Goal: Task Accomplishment & Management: Use online tool/utility

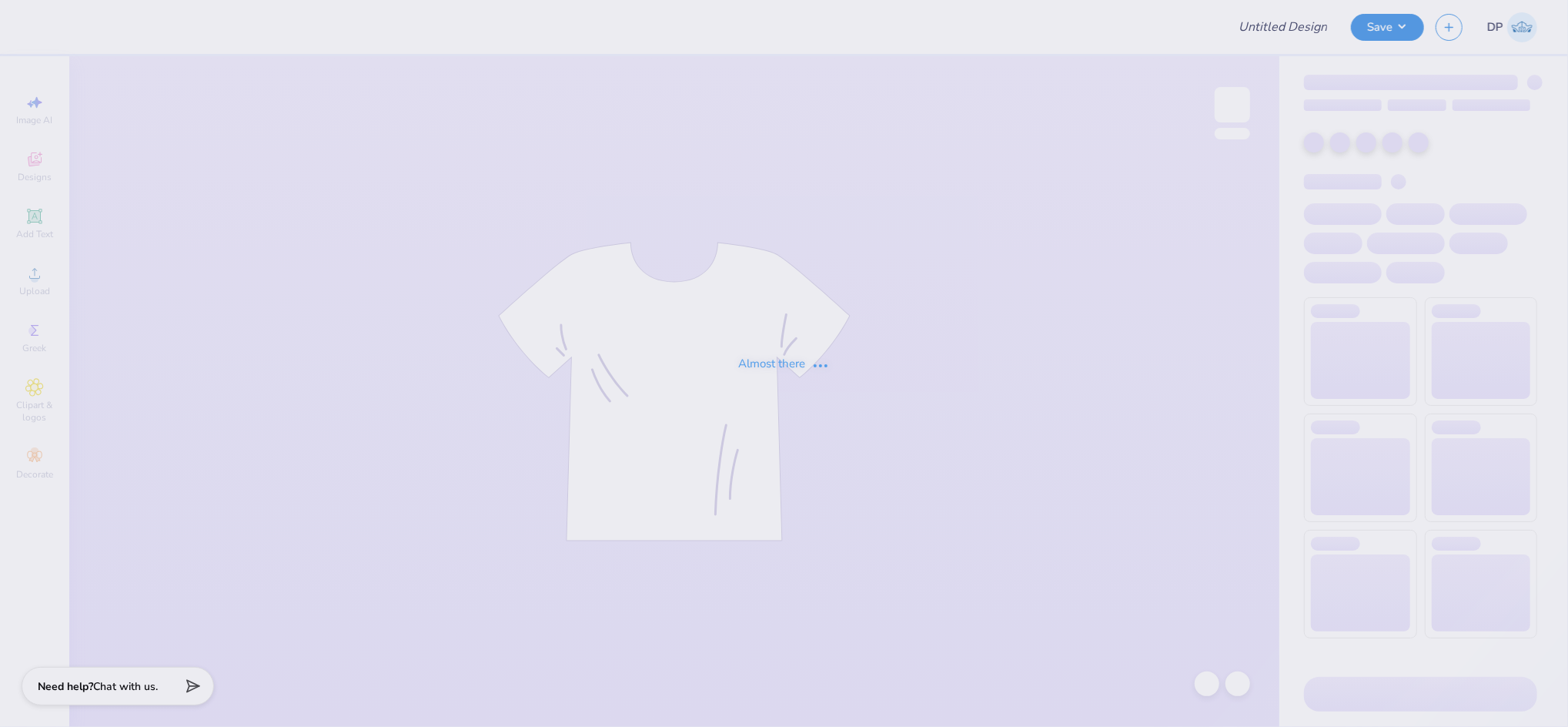
type input "TJMUN Qzip 25-26"
type input "12"
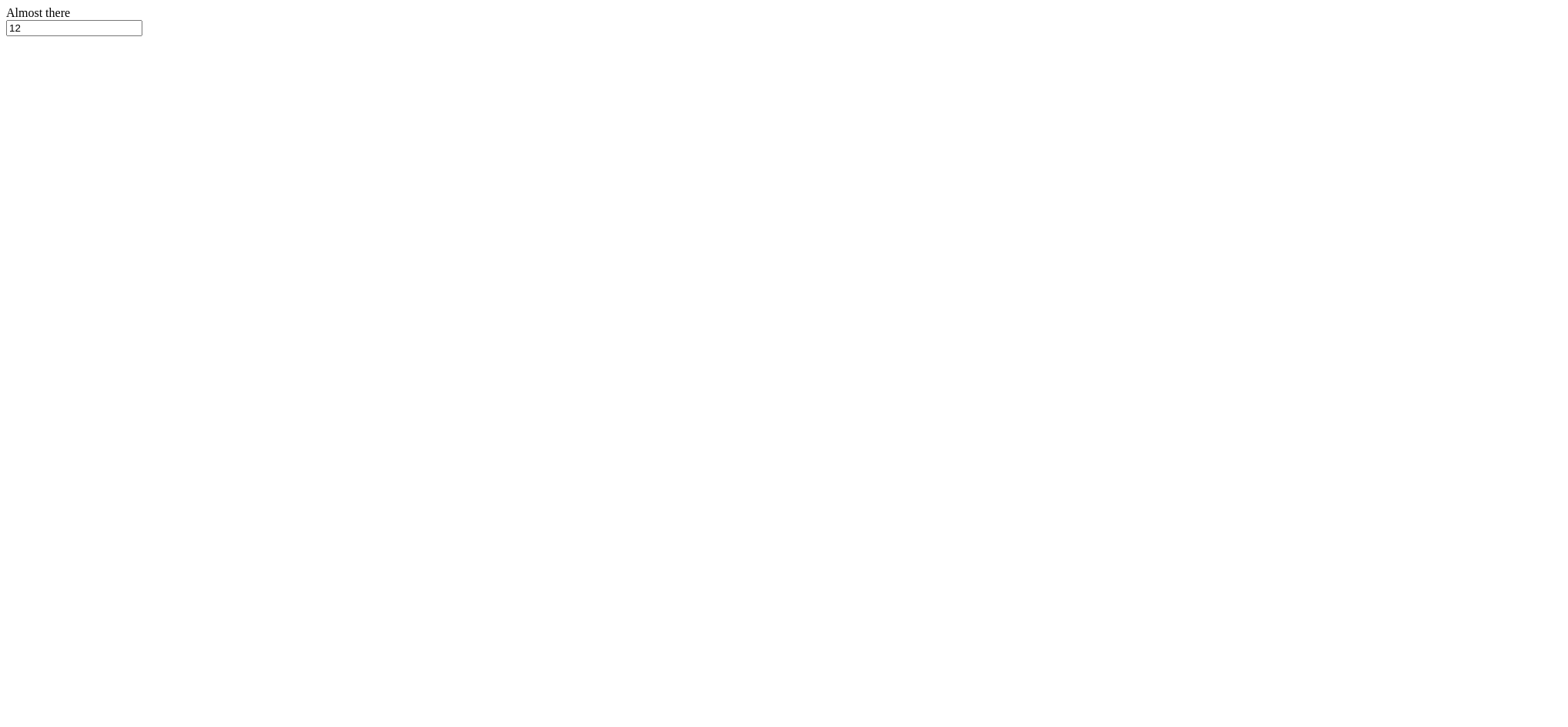
type input "12"
type input "4.00"
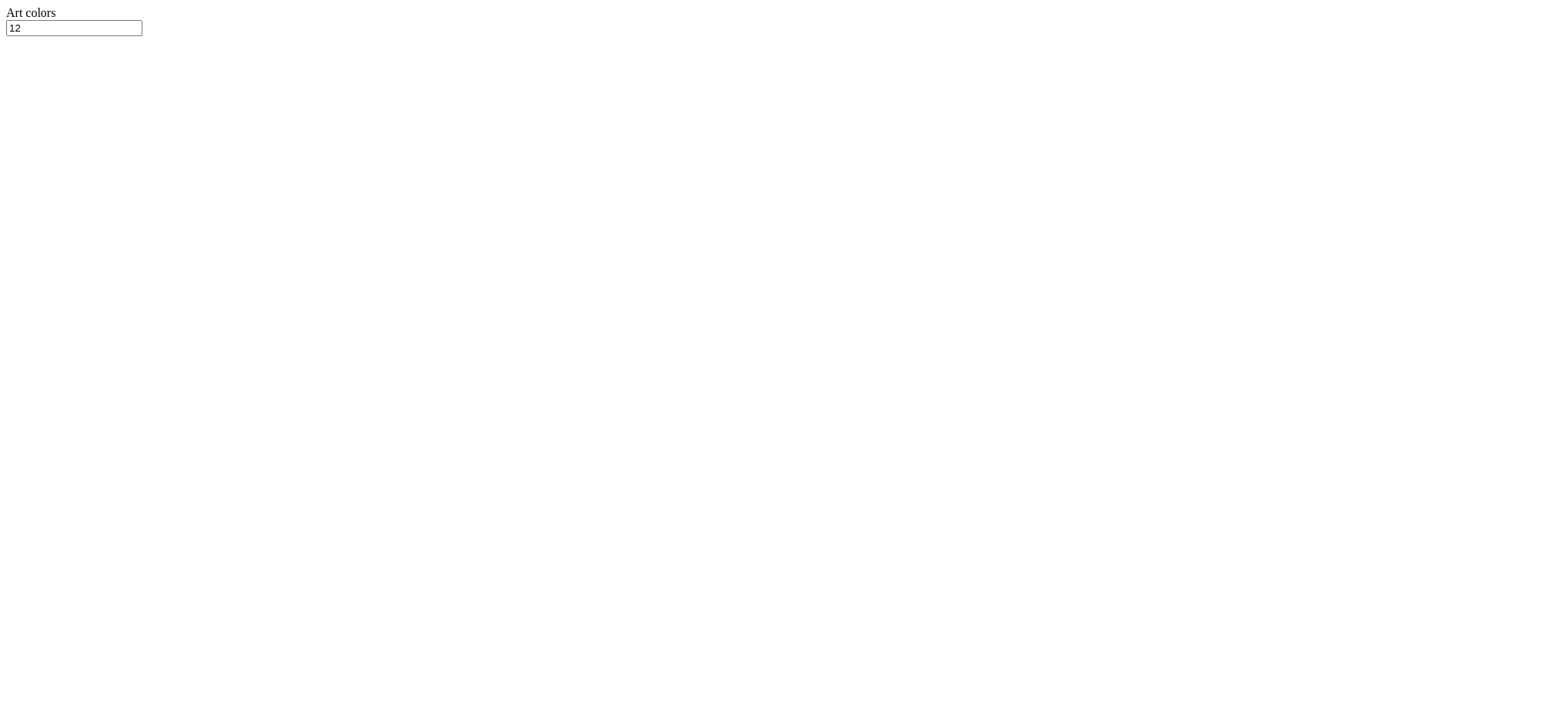
type input "3.66"
type input "3.00"
type input "1"
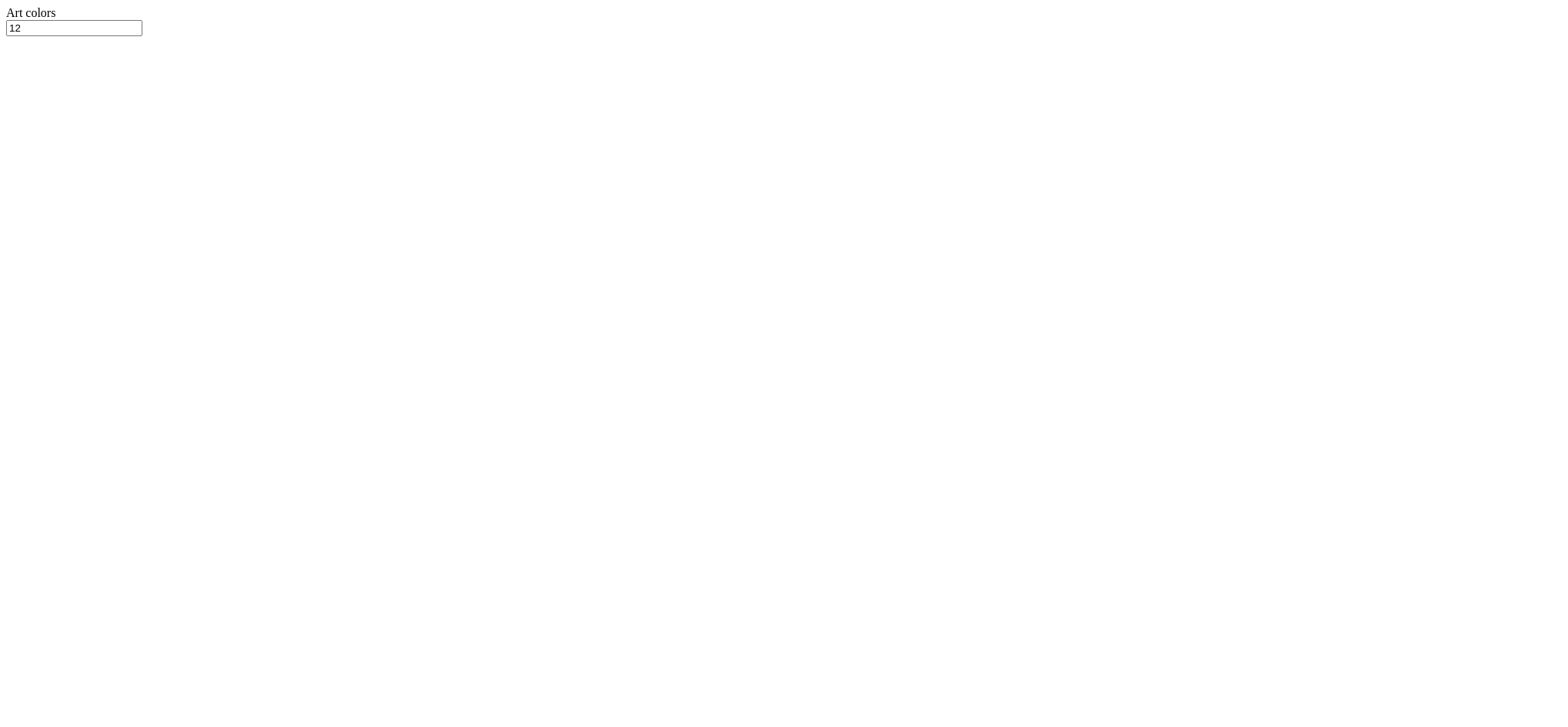
type input "5.19"
type input "4.75"
type input "3.83"
type input "6.14"
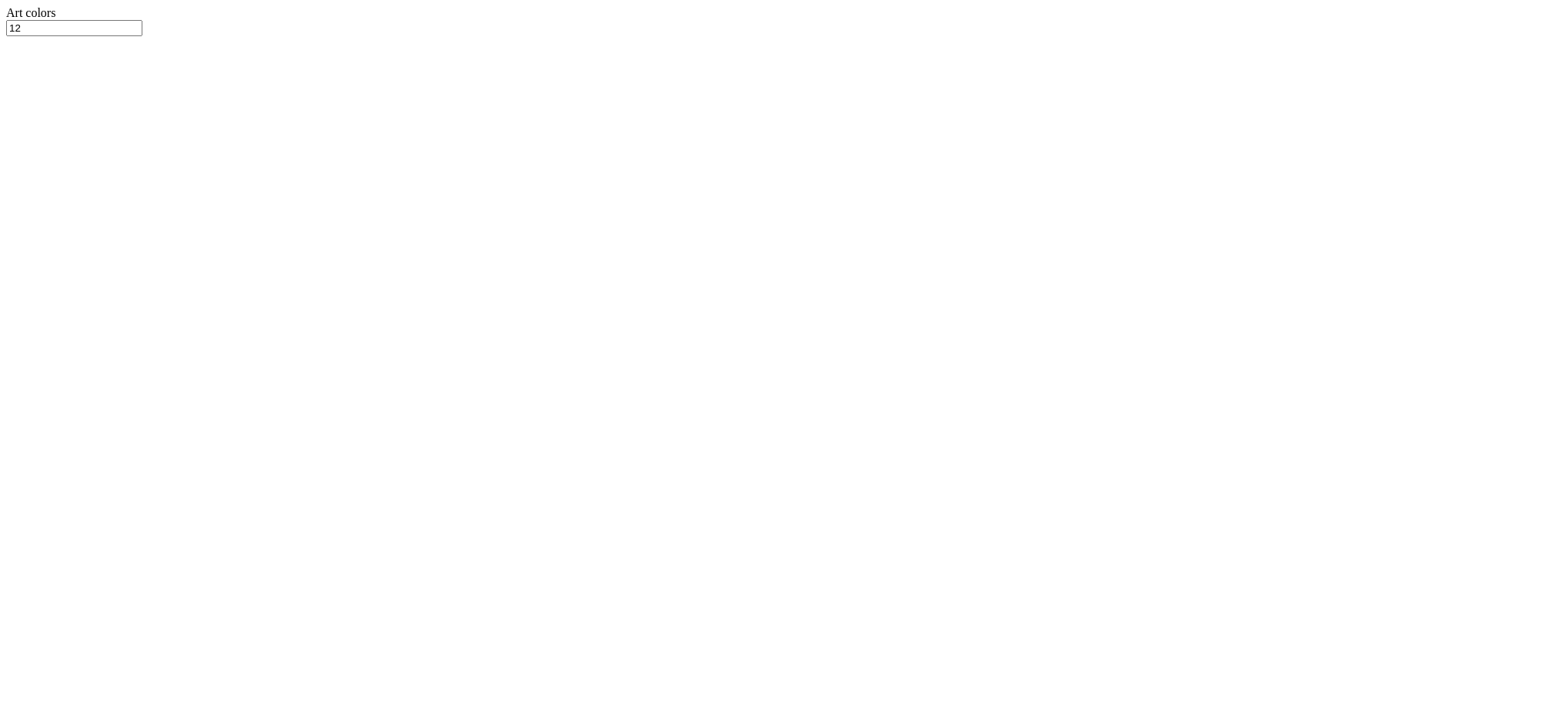
type input "5.61"
type input "2.96"
drag, startPoint x: 621, startPoint y: 694, endPoint x: 629, endPoint y: 695, distance: 8.1
type input "2.04"
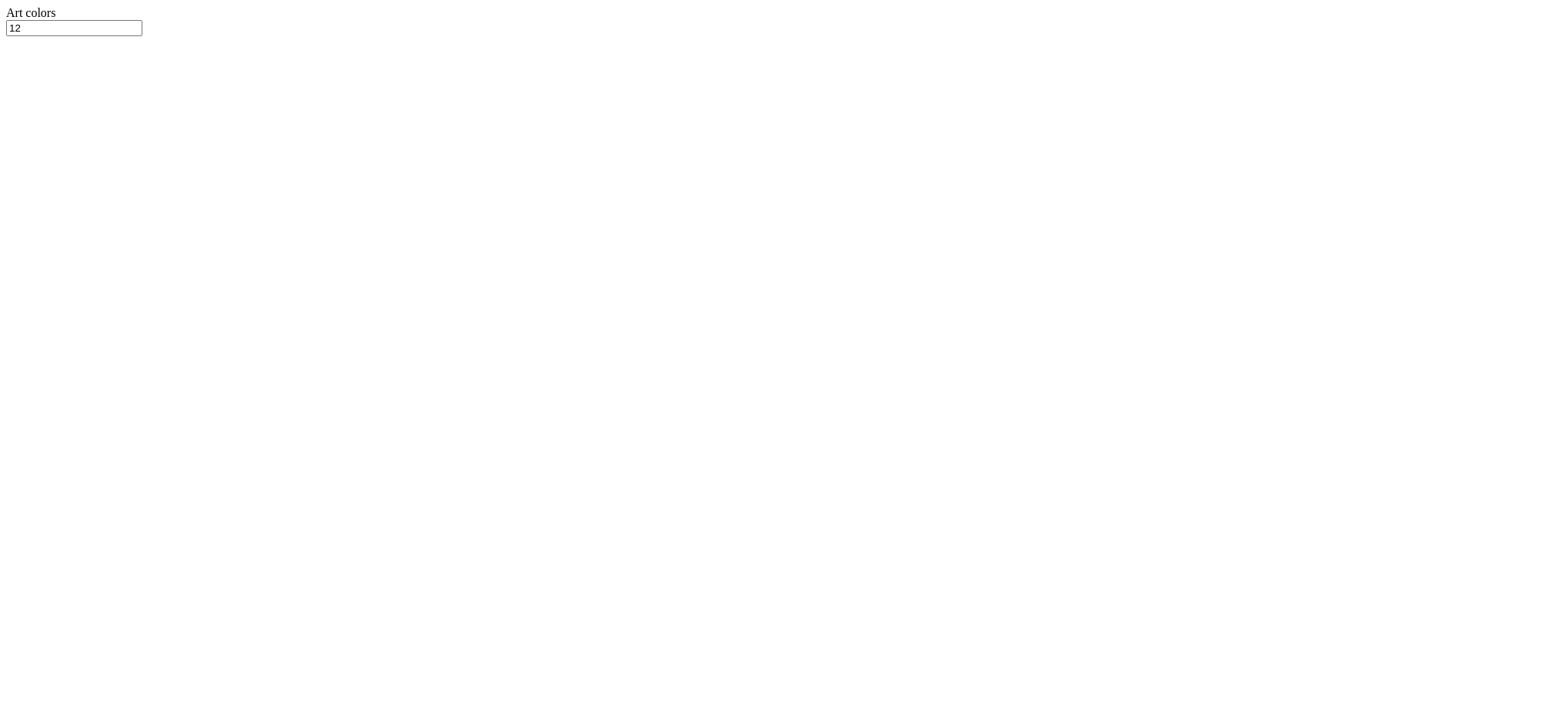
type input "4.32"
type input "1.25"
type input "10.00"
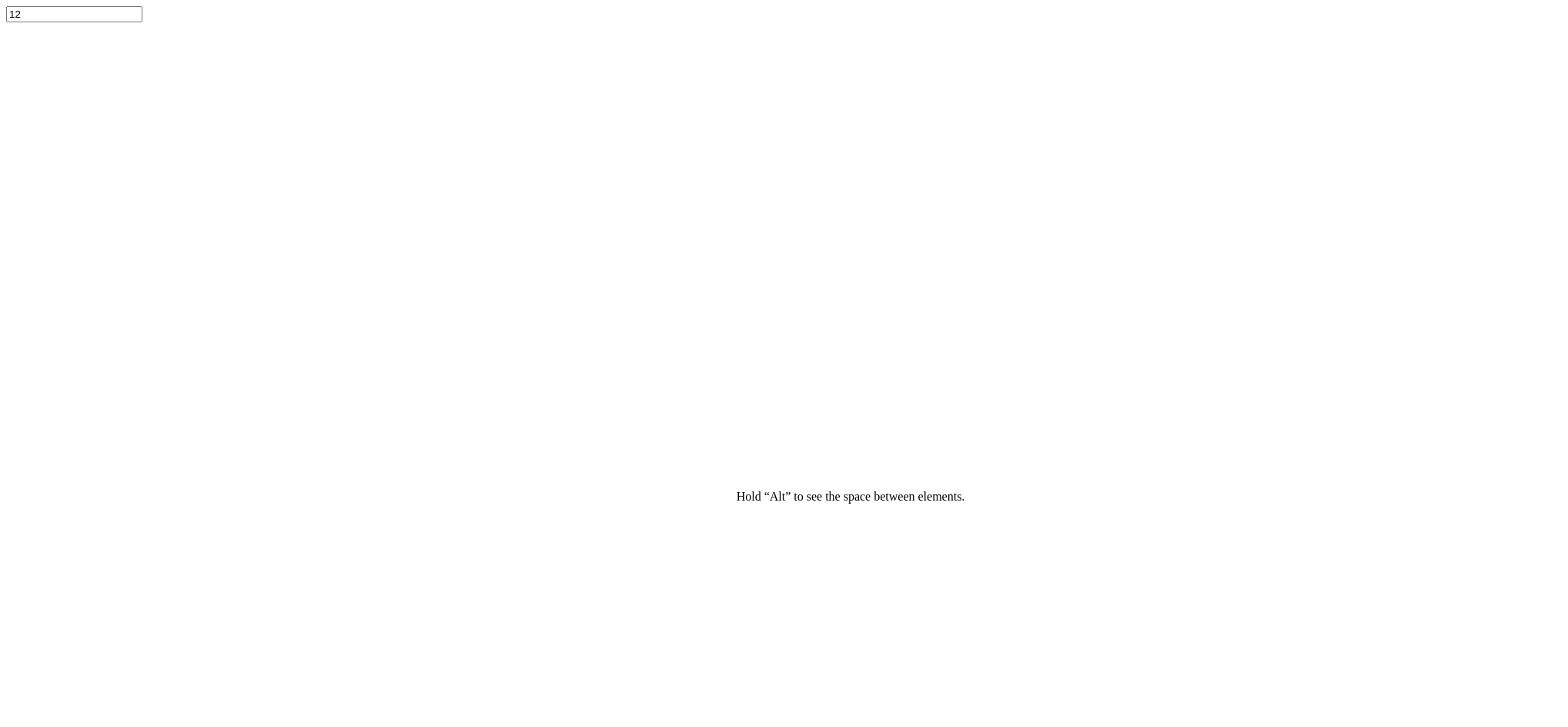
type input "4.07"
type input "1.30"
type input "9.98"
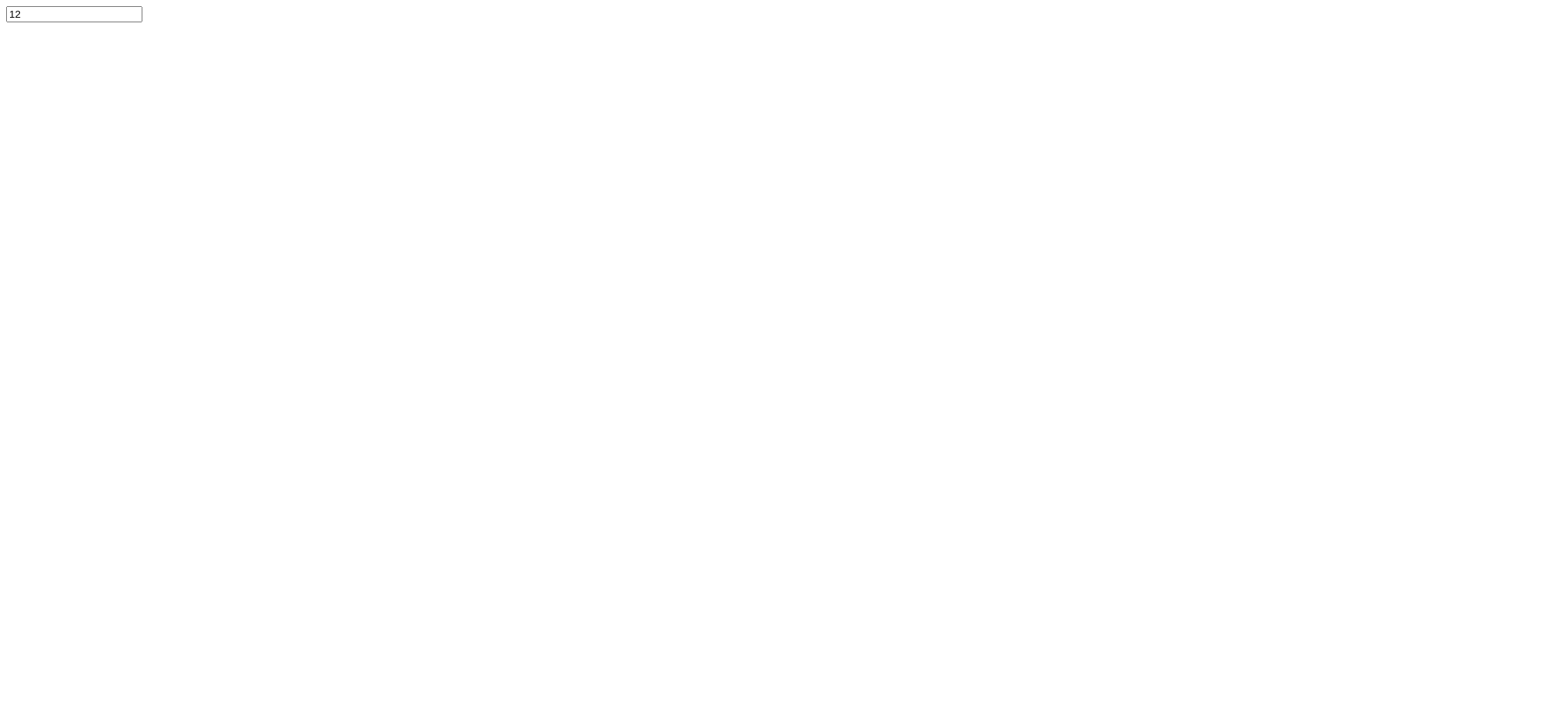
paste textarea "JMUN"
type textarea "TJMUN"
type input "2.71"
type input "8.96"
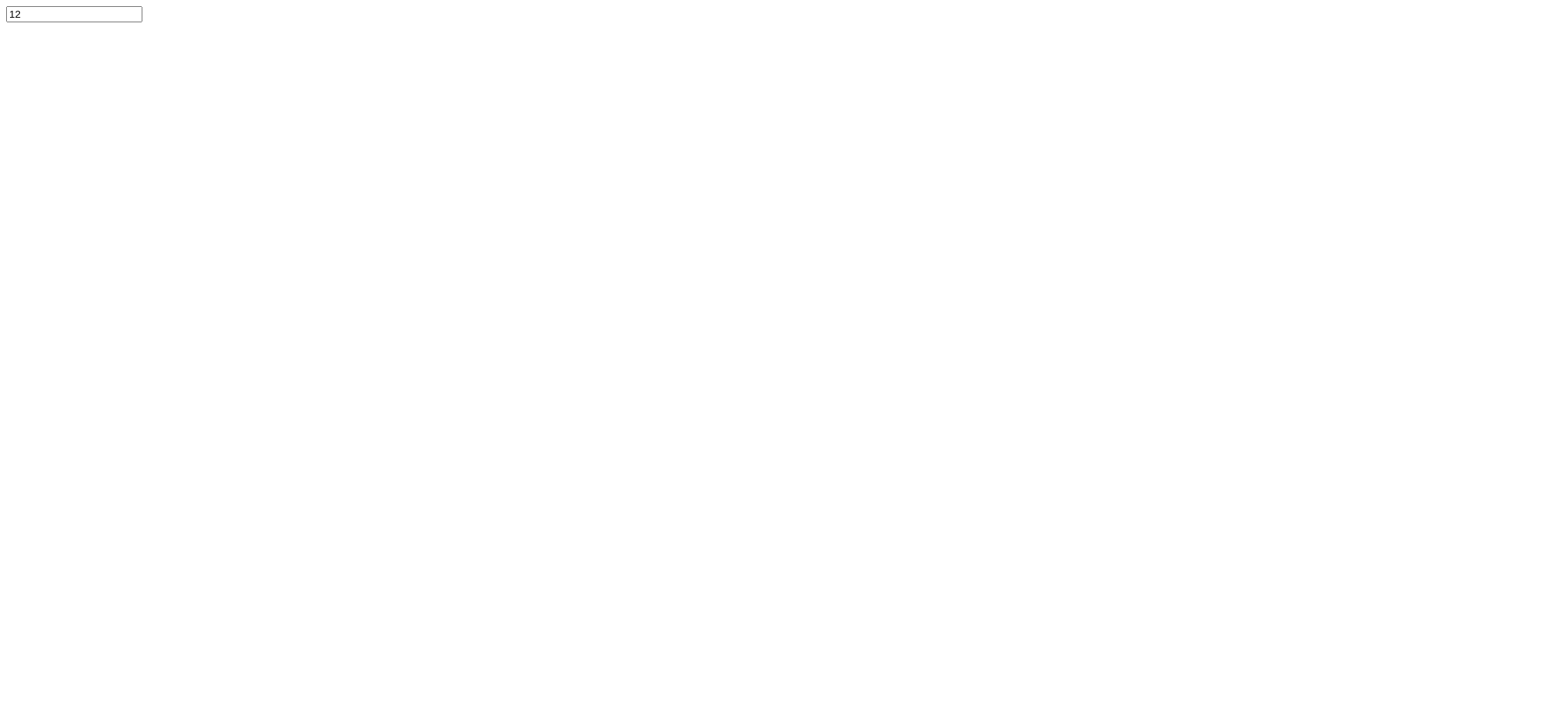
type input "2.64"
type input "0.71"
type input "7.38"
type input "2.68"
type input "0.72"
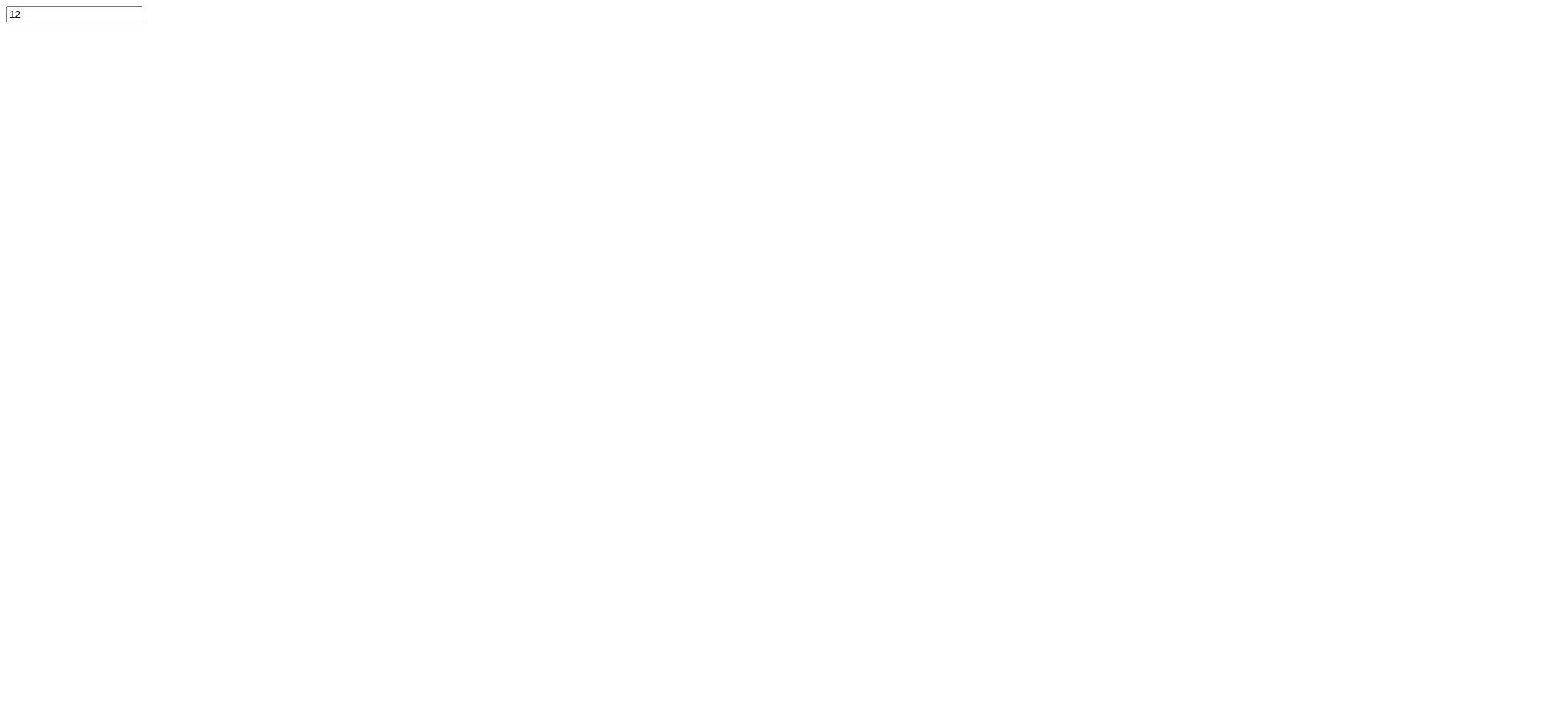
type input "7.37"
type input "2.72"
type input "0.73"
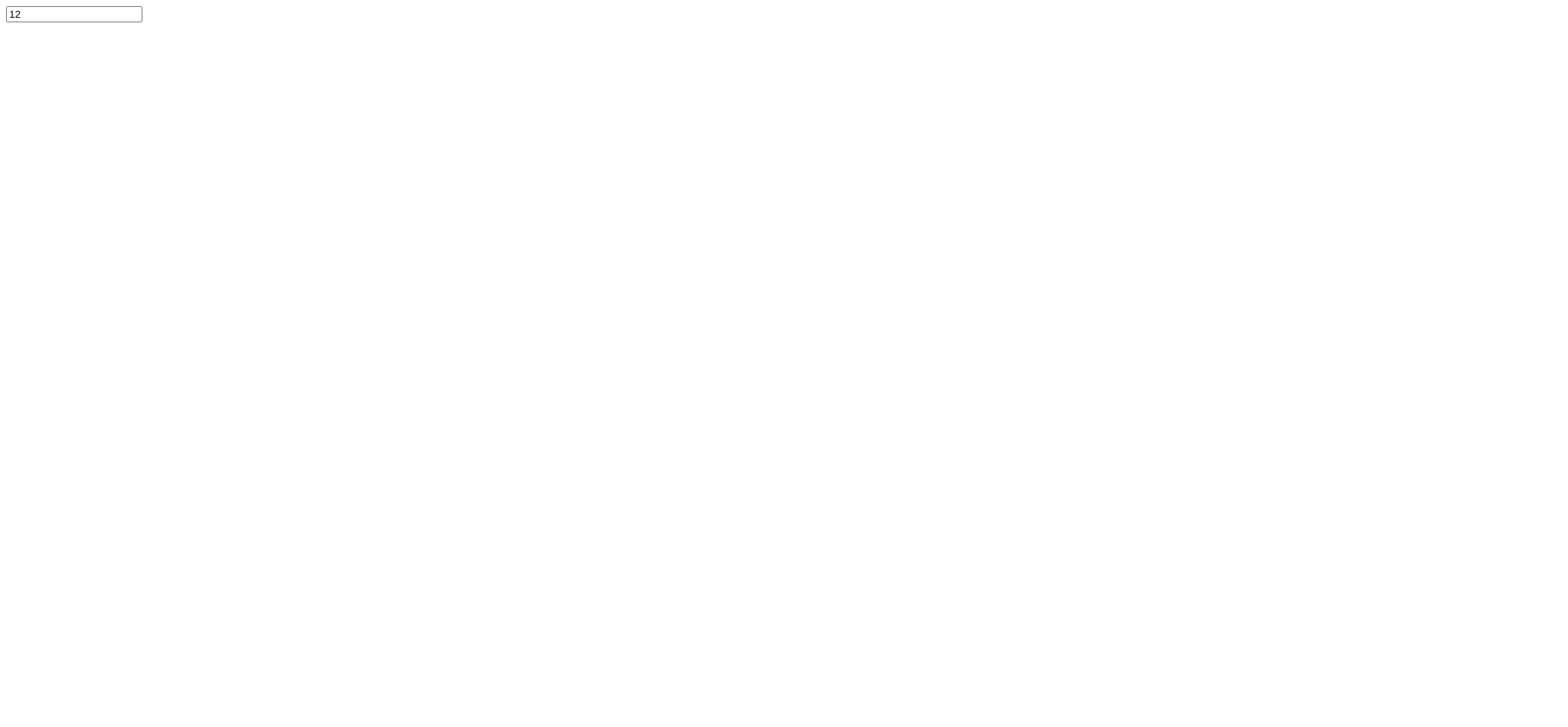
type input "4.30"
type input "1.24"
type input "10.28"
type textarea "‘25"
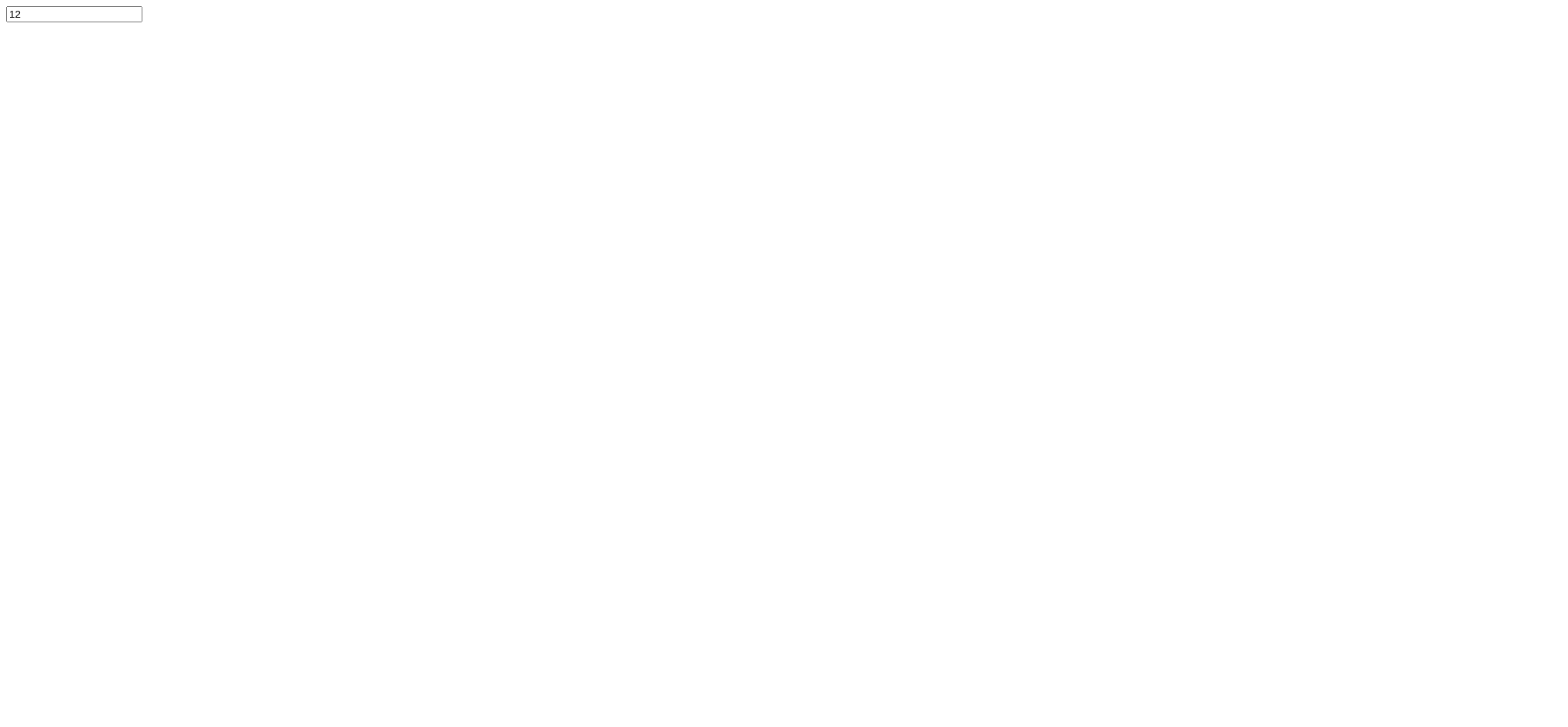
type input "1.72"
type input "1.28"
type input "10.26"
type input "0.49"
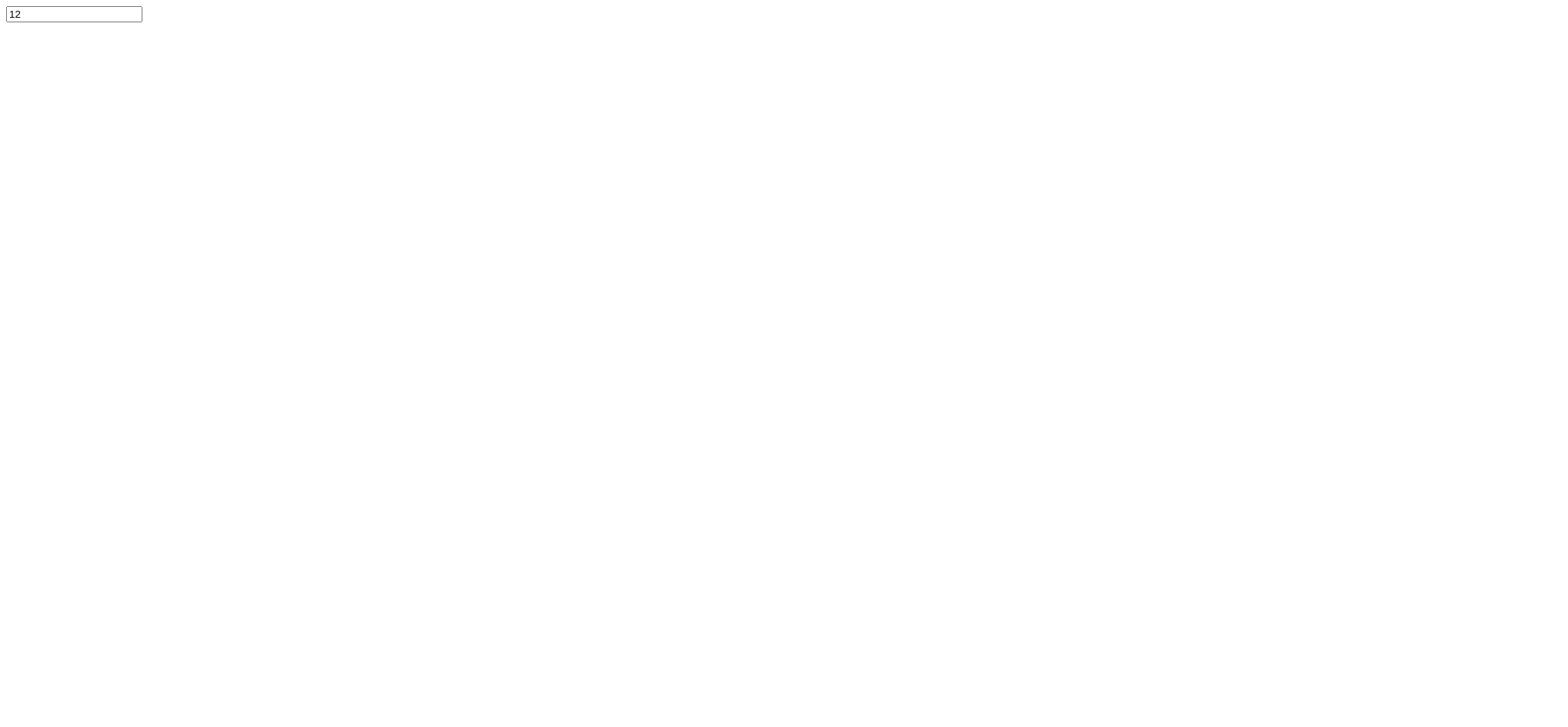
type input "0.37"
type input "3.42"
type input "7.55"
type input "0.46"
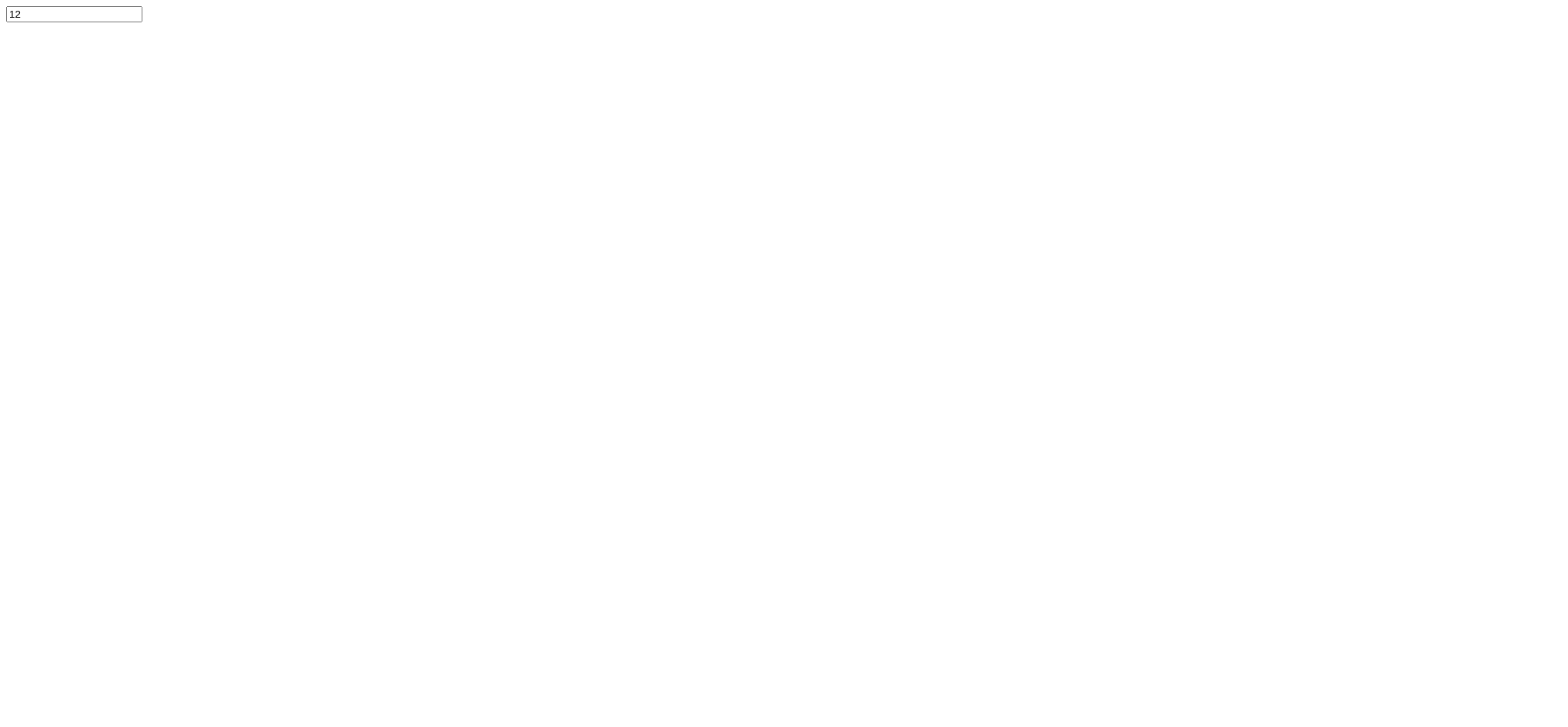
type input "0.34"
drag, startPoint x: 761, startPoint y: 693, endPoint x: 720, endPoint y: 701, distance: 41.8
type input "1"
type input "6.64"
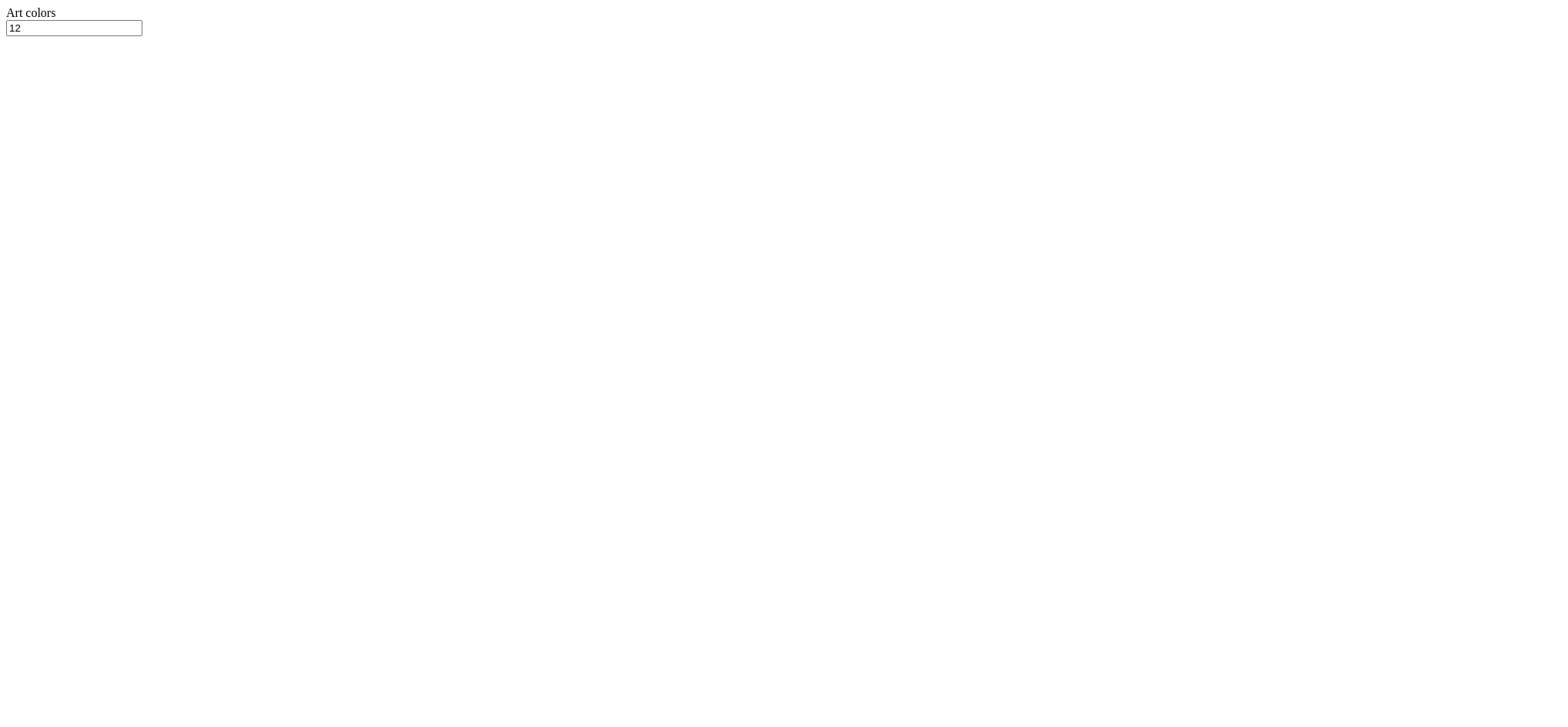
type input "6.07"
drag, startPoint x: 743, startPoint y: 698, endPoint x: 771, endPoint y: 697, distance: 28.0
drag, startPoint x: 765, startPoint y: 696, endPoint x: 753, endPoint y: 695, distance: 12.0
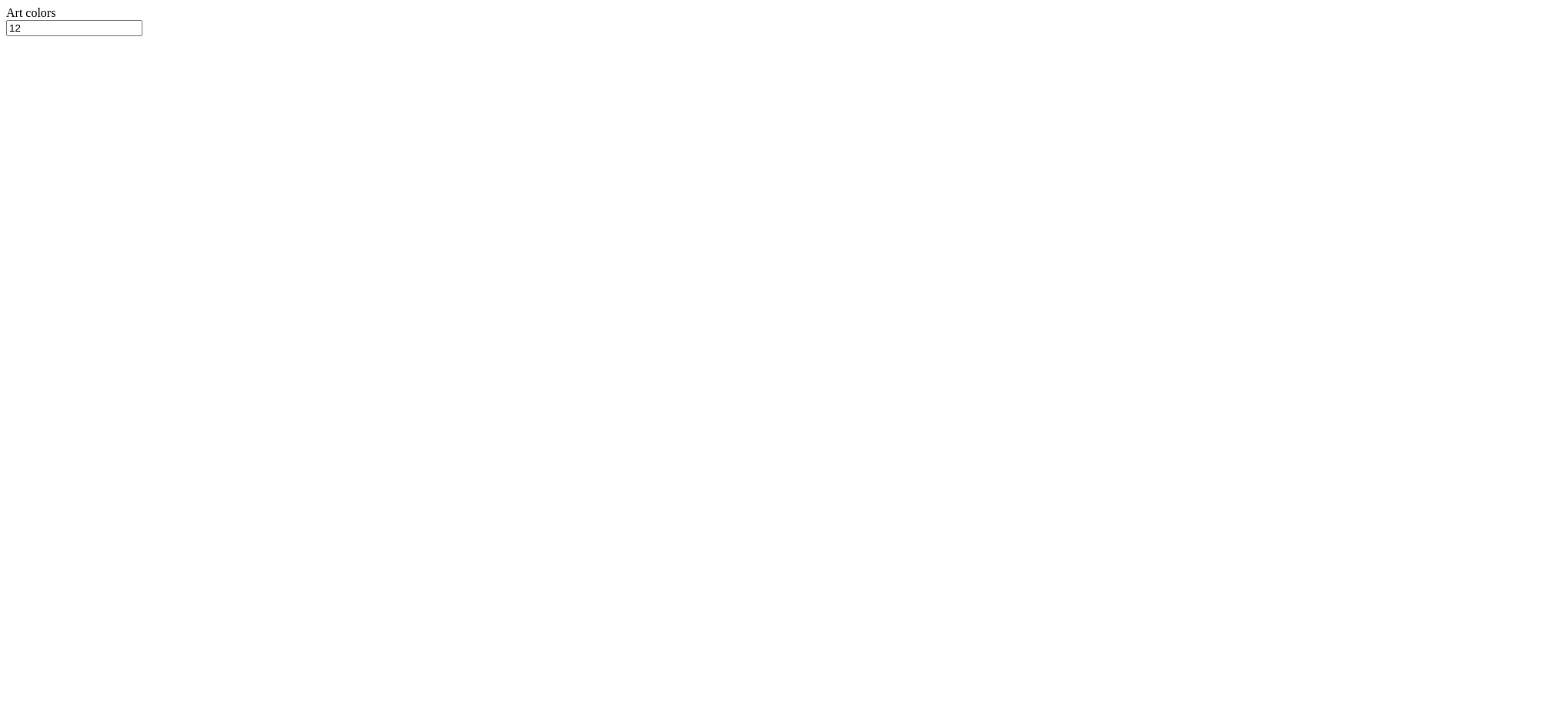
drag, startPoint x: 749, startPoint y: 695, endPoint x: 760, endPoint y: 698, distance: 11.4
type input "2.31"
type textarea "‘26"
type input "10.99"
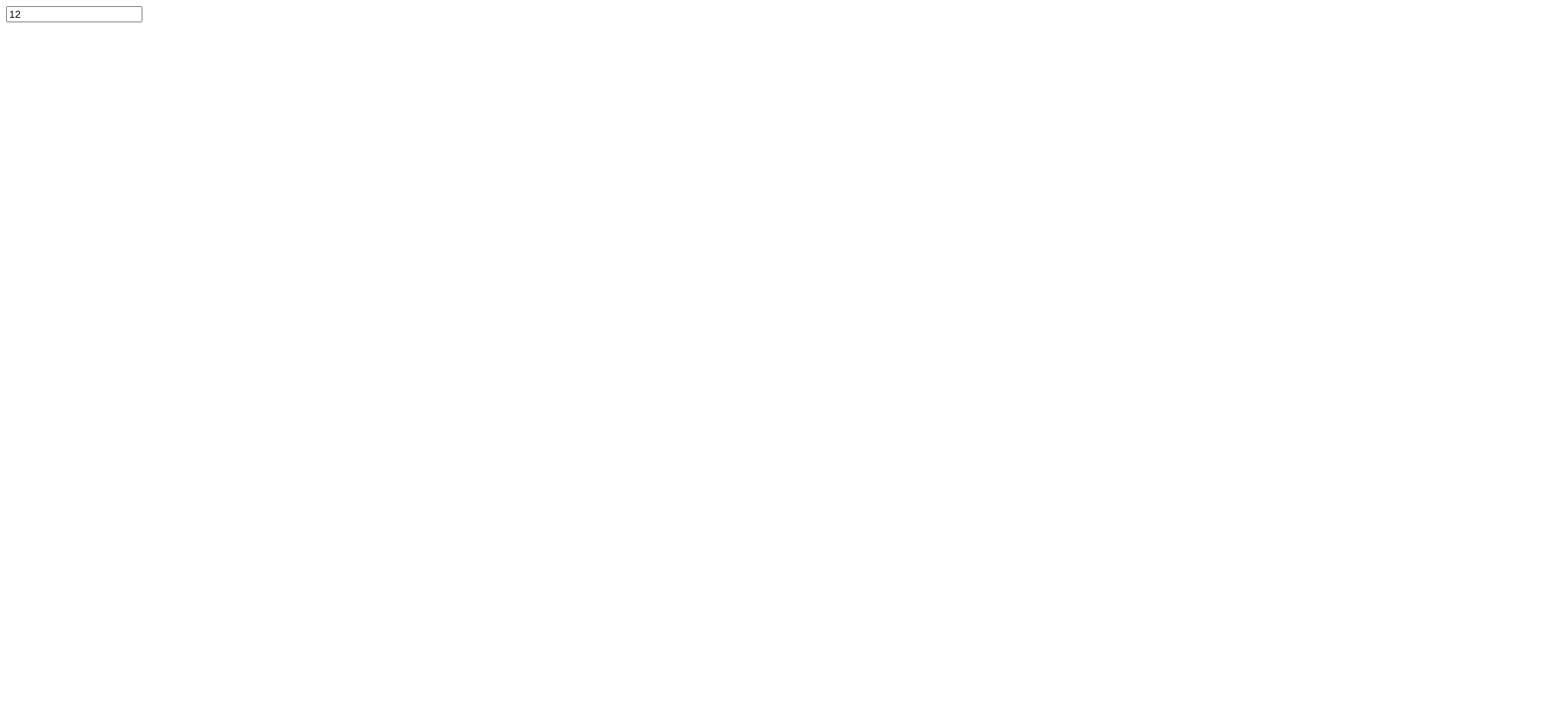
paste textarea "TJ MODEL UNITED NATIONS"
type textarea "TJ MODEL UNITED NATIONS"
type input "3.07"
type input "0.23"
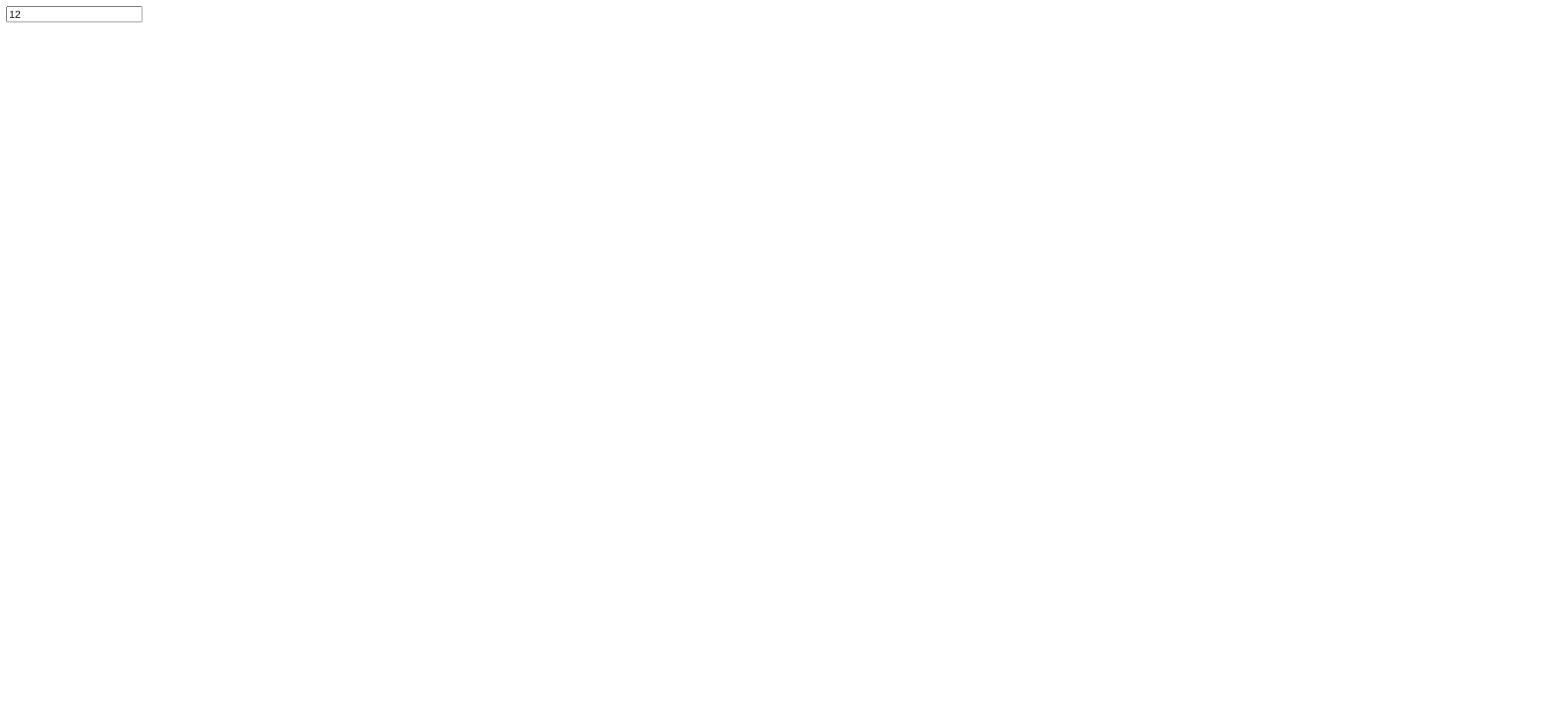
type input "8.80"
type input "3.04"
type input "1.31"
type input "7.72"
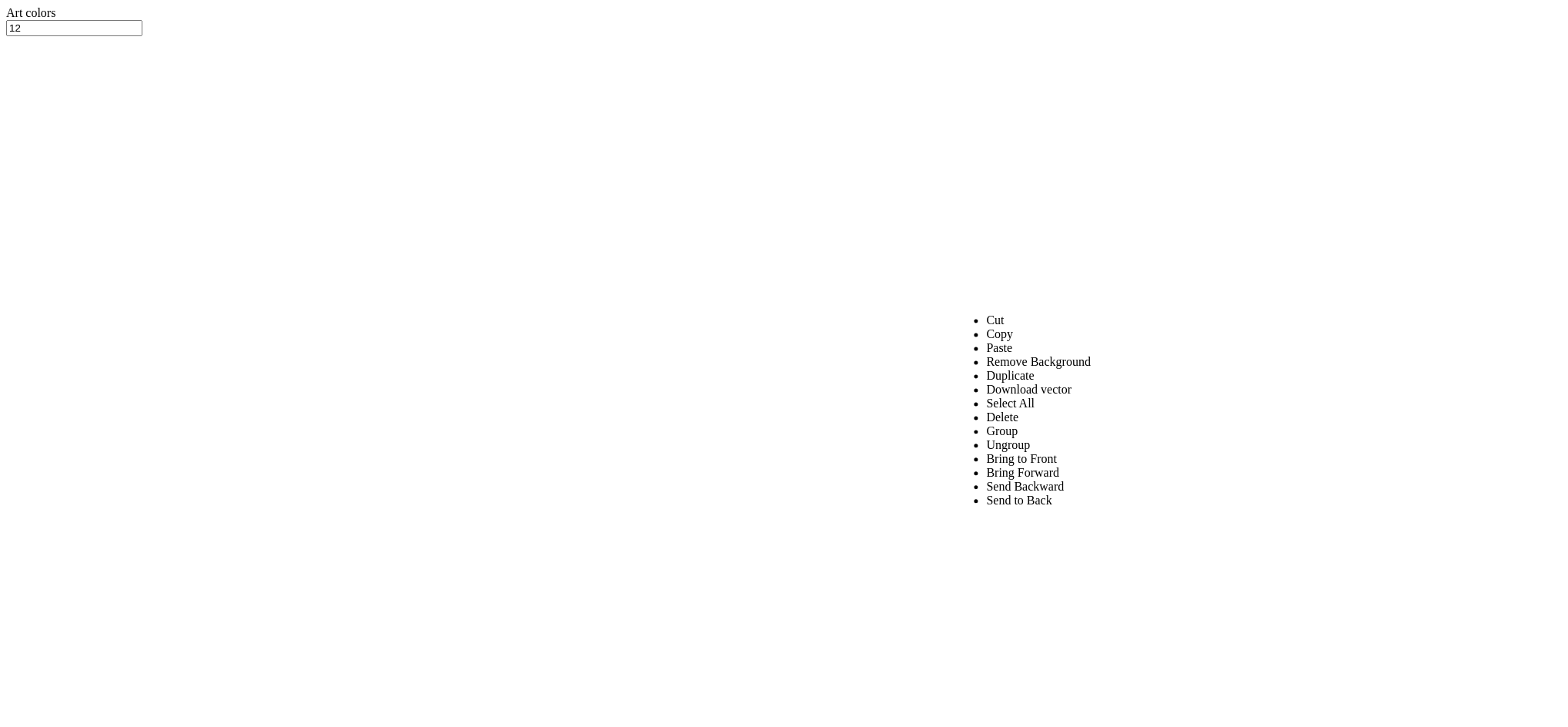
click at [1014, 452] on li "Ungroup" at bounding box center [1039, 445] width 104 height 14
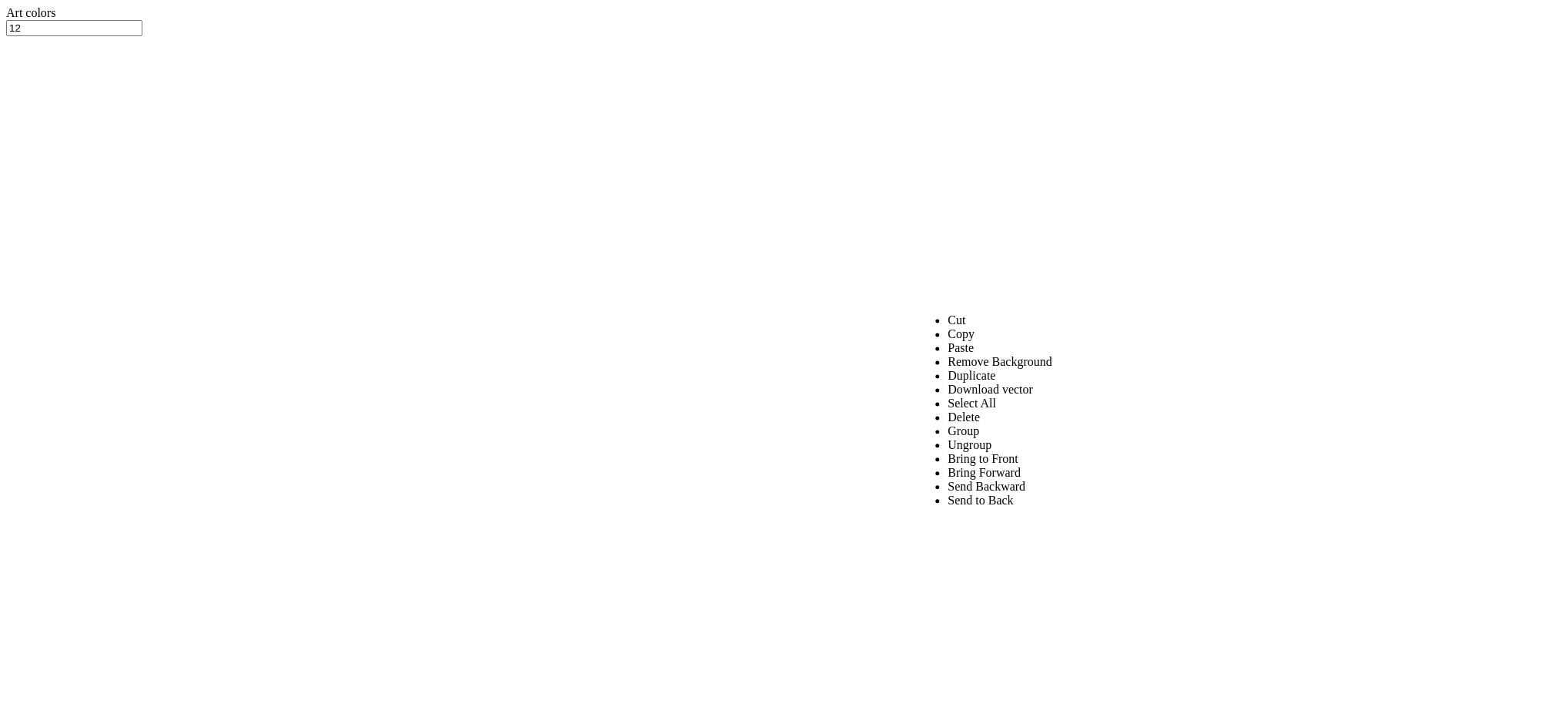
click at [954, 438] on li "Group" at bounding box center [1000, 431] width 104 height 14
click at [42, 20] on div at bounding box center [784, 20] width 1556 height 0
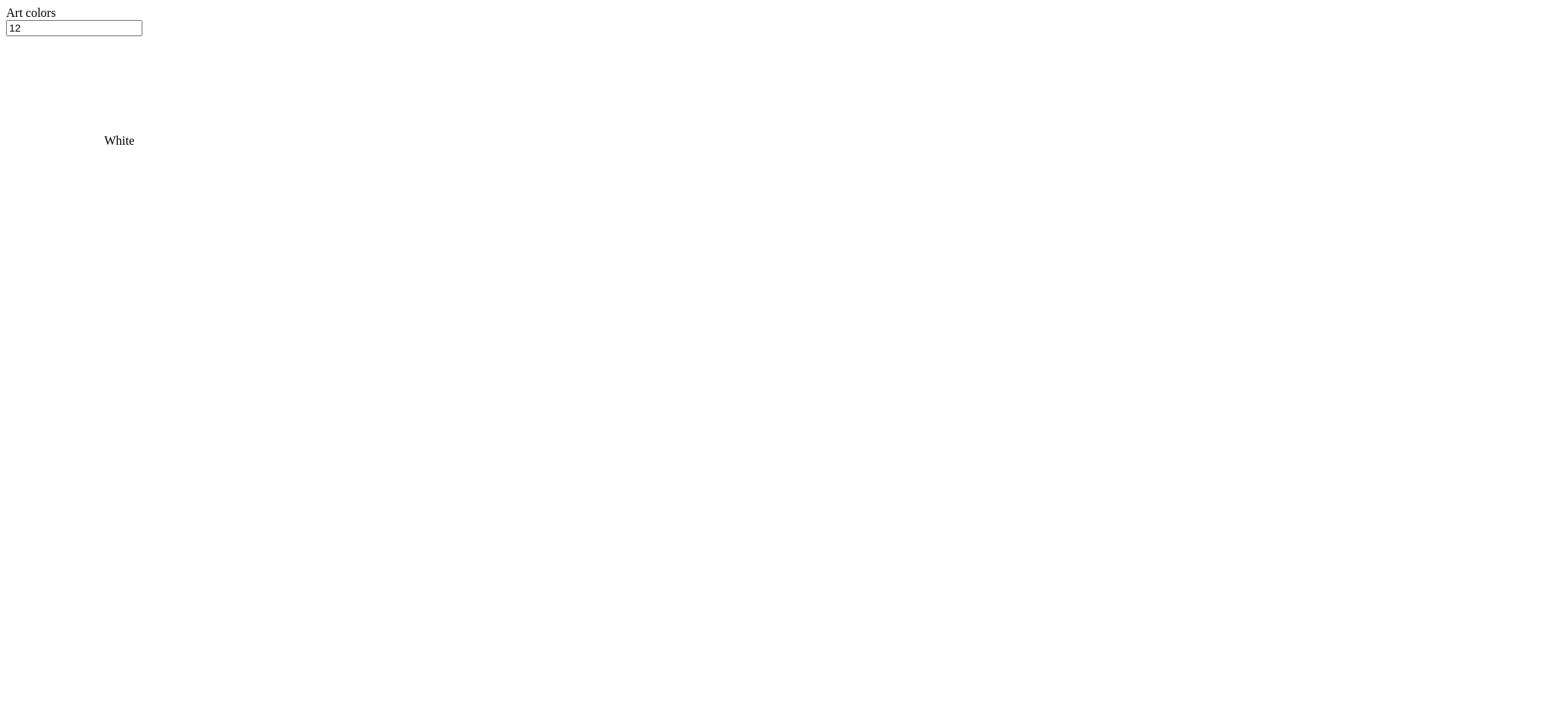
click at [976, 438] on li "Group" at bounding box center [1014, 431] width 104 height 14
drag, startPoint x: 753, startPoint y: 698, endPoint x: 762, endPoint y: 704, distance: 10.8
type input "2.47"
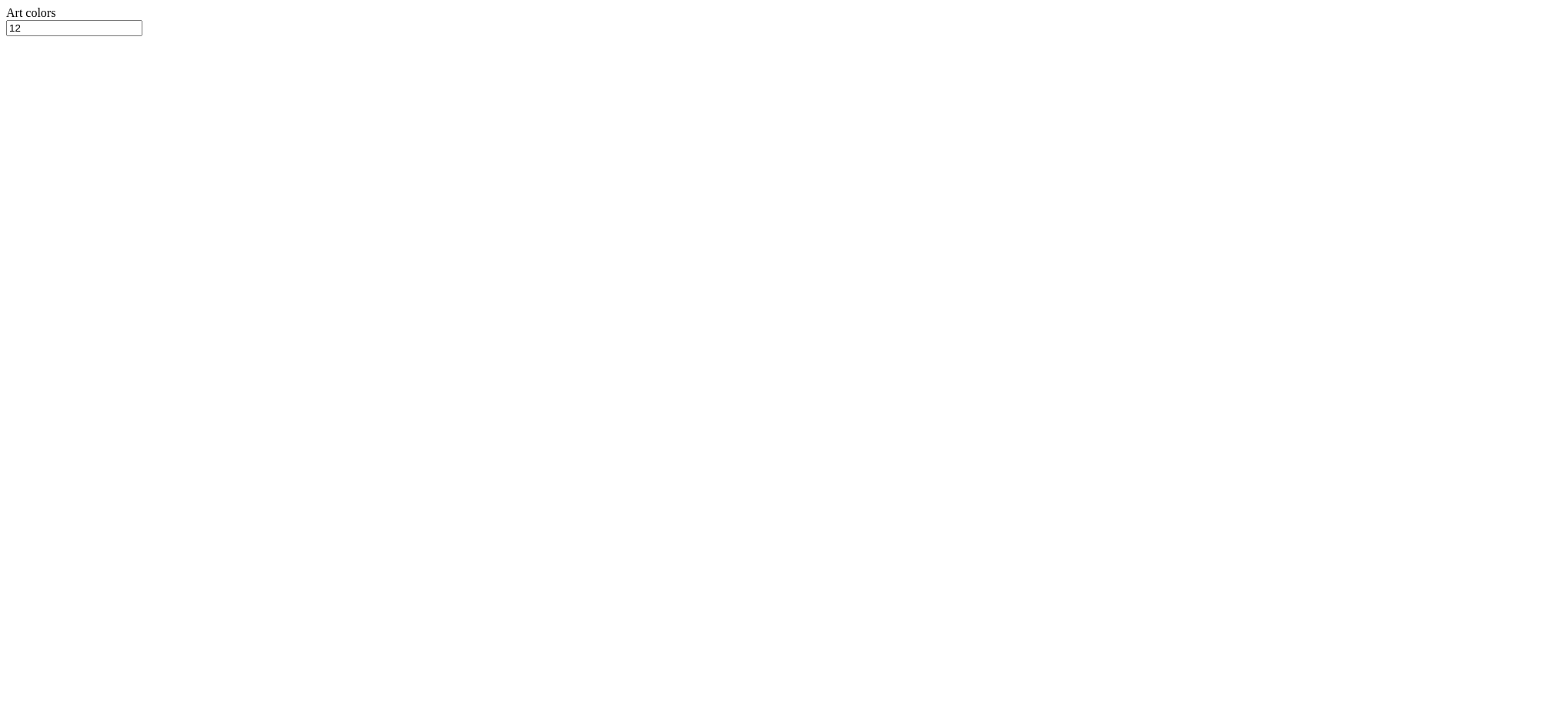
type input "4.50"
type input "1.31"
type input "7.72"
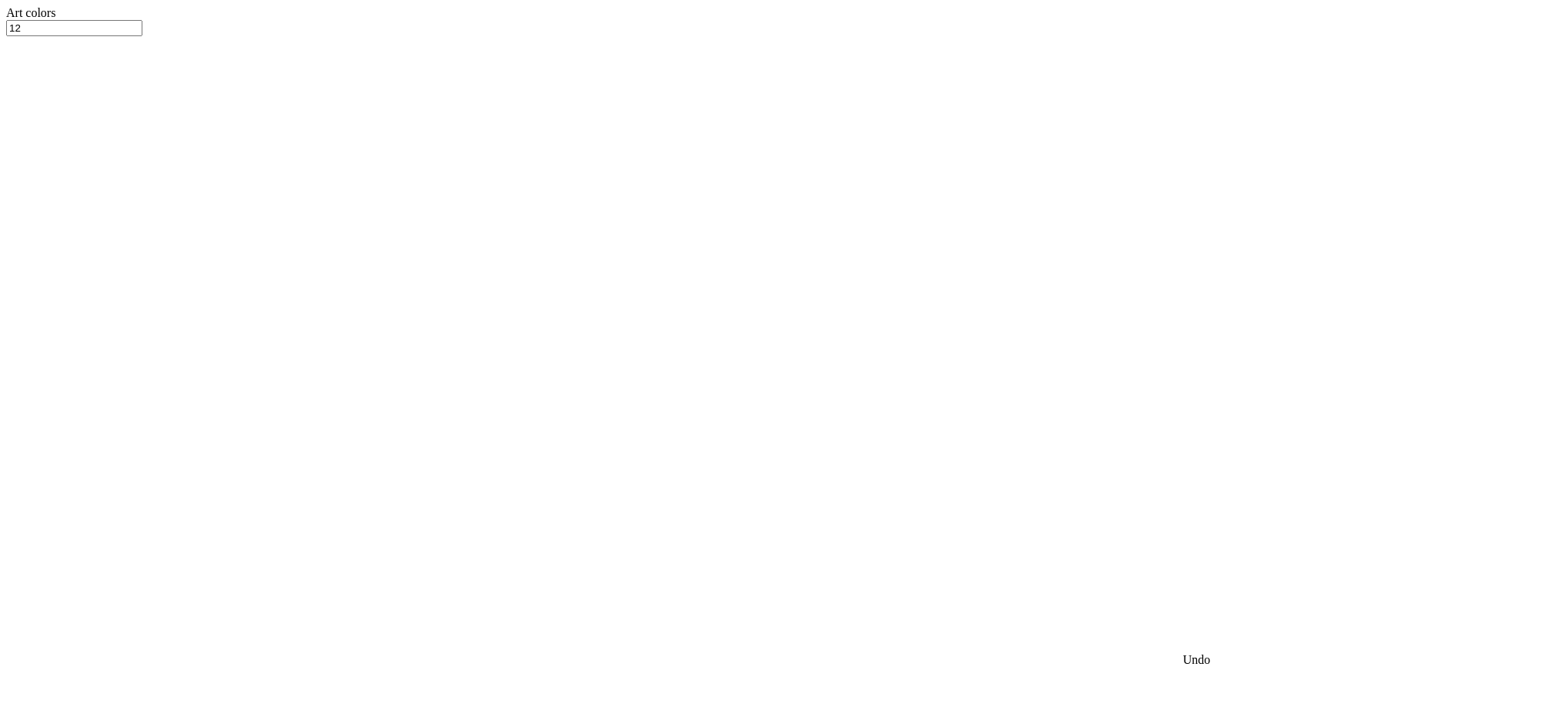
click at [46, 20] on div at bounding box center [784, 20] width 1556 height 0
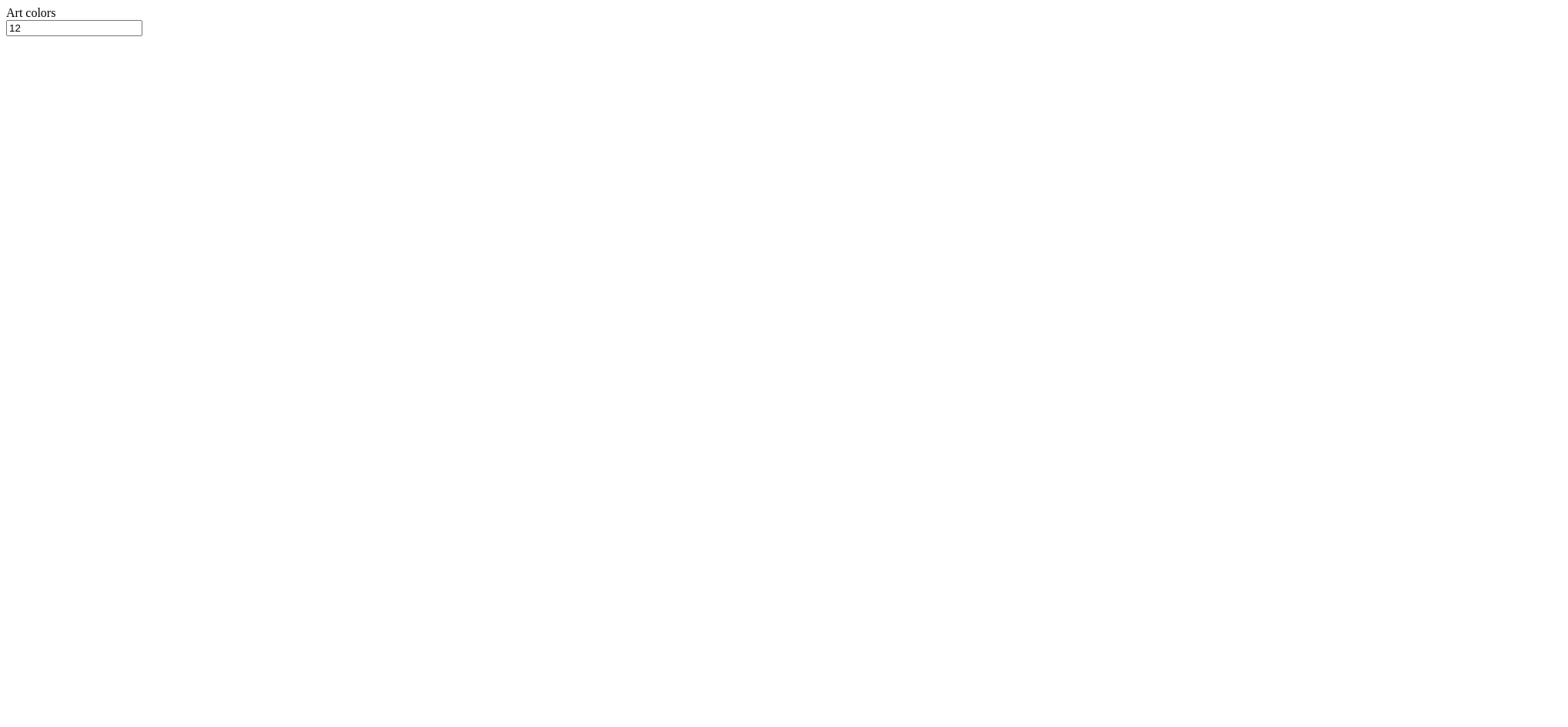
drag, startPoint x: 753, startPoint y: 693, endPoint x: 762, endPoint y: 704, distance: 14.2
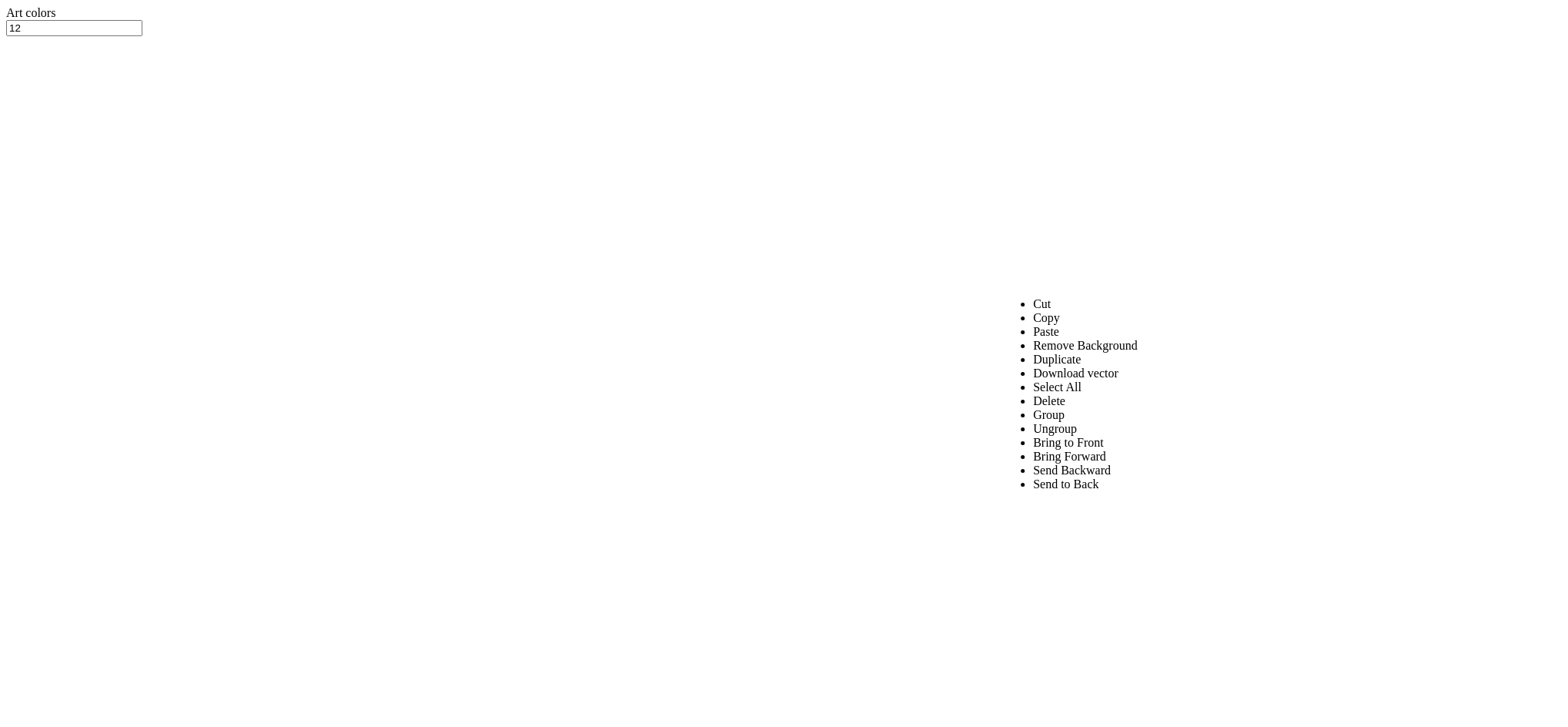
click at [1044, 422] on li "Group" at bounding box center [1085, 414] width 104 height 14
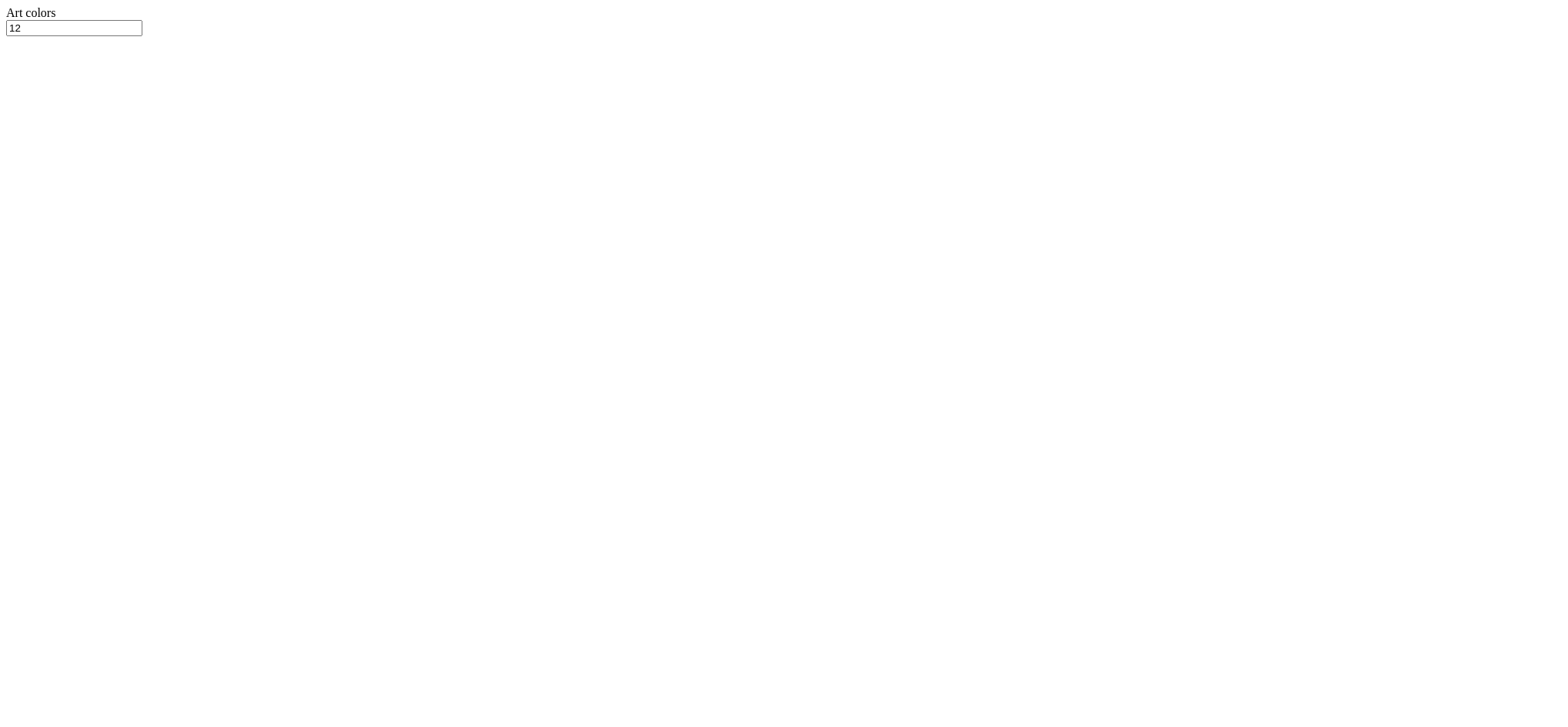
drag, startPoint x: 760, startPoint y: 698, endPoint x: 745, endPoint y: 703, distance: 15.8
type input "1"
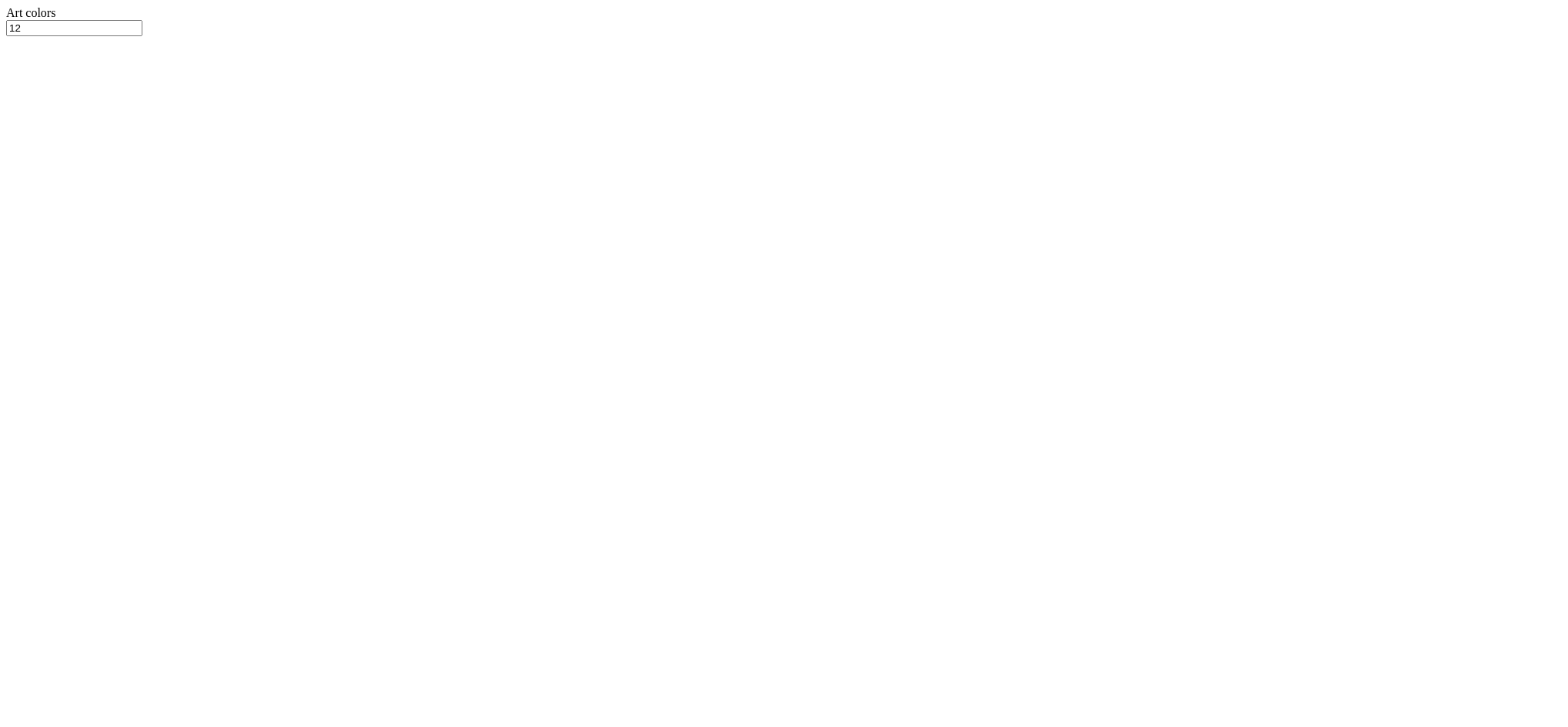
type input "4.00"
type input "3.66"
type input "3.00"
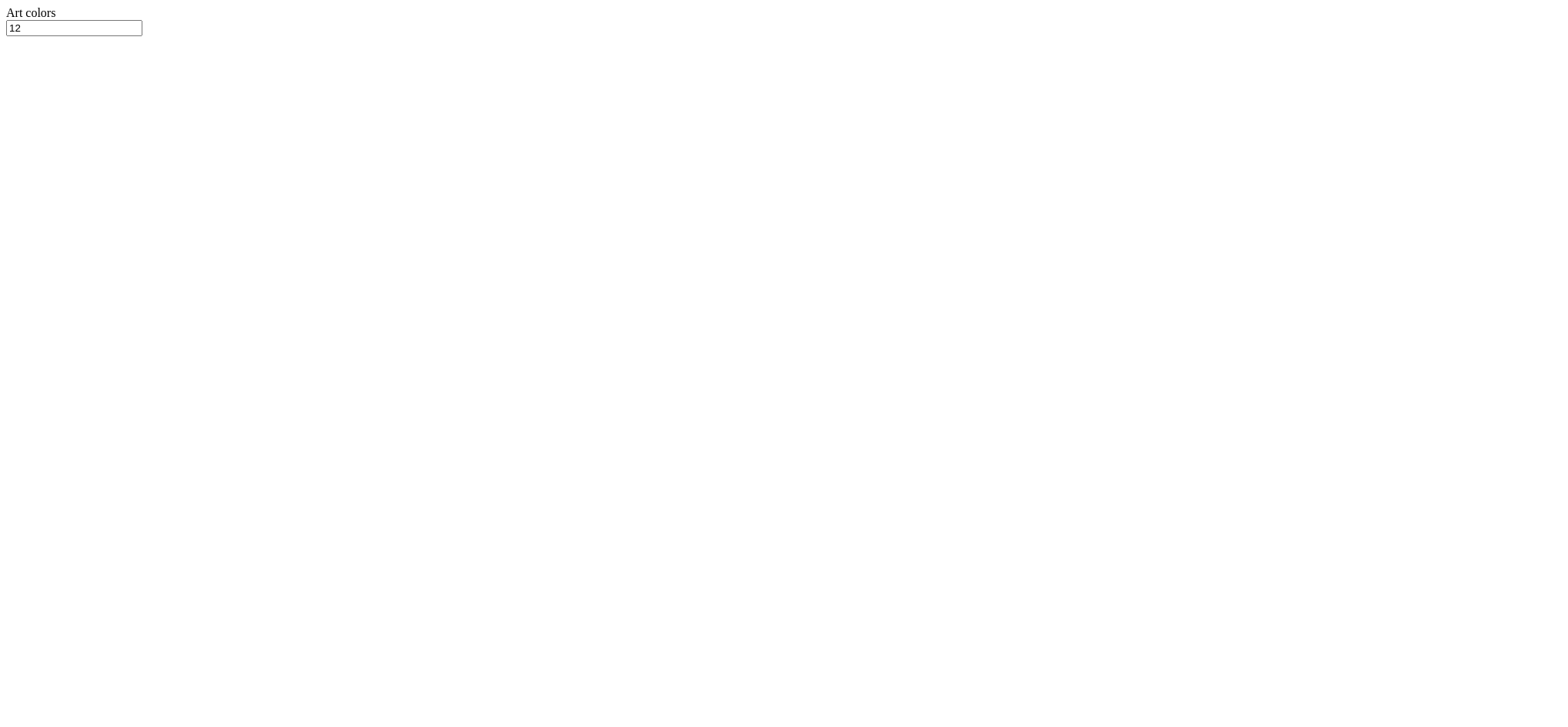
click at [1219, 89] on button "No" at bounding box center [1205, 81] width 25 height 16
drag, startPoint x: 1423, startPoint y: 133, endPoint x: 1249, endPoint y: 87, distance: 180.0
click at [1219, 118] on button "No" at bounding box center [1205, 111] width 25 height 16
click at [1194, 149] on button "Yes" at bounding box center [1179, 140] width 29 height 16
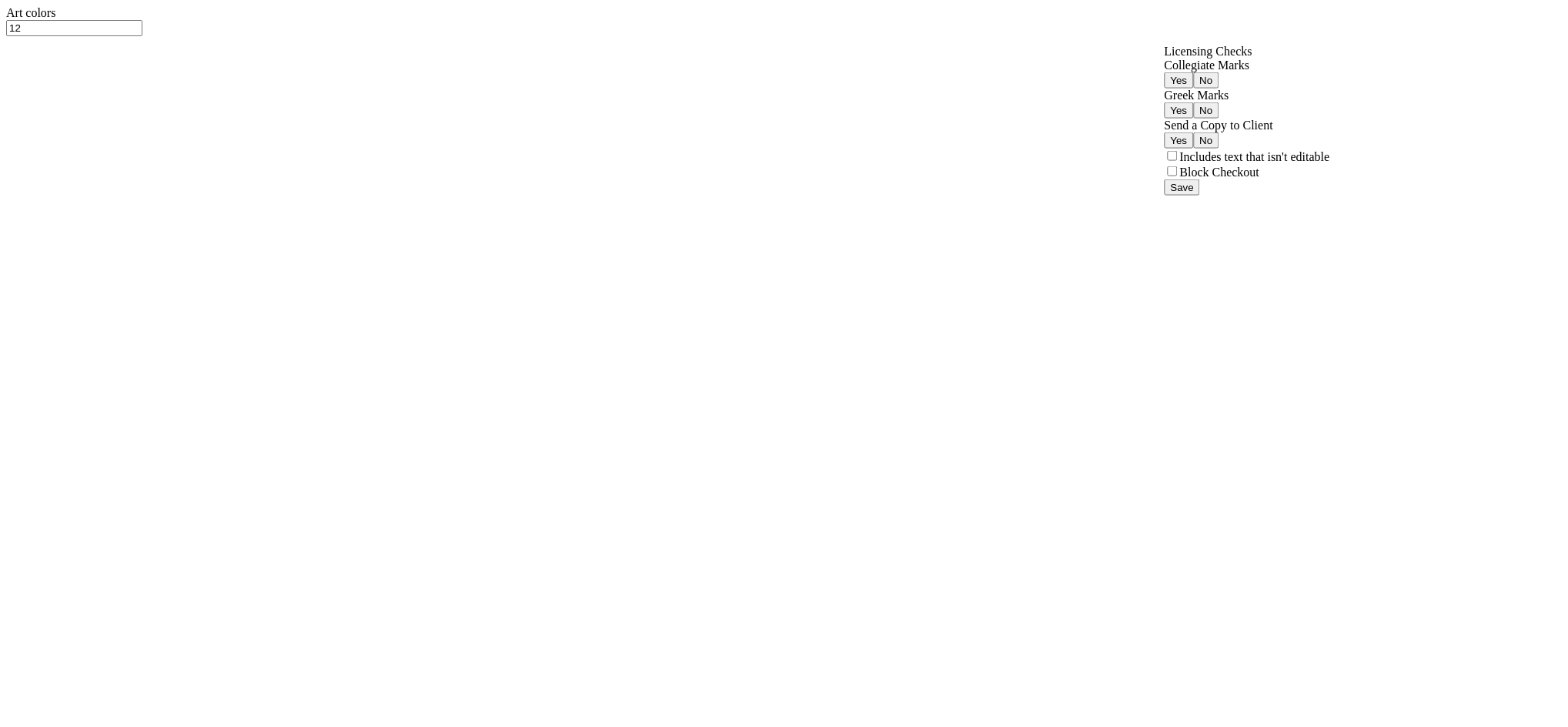
click at [1313, 163] on label "Includes text that isn't editable" at bounding box center [1255, 157] width 150 height 13
click at [1178, 161] on input "Includes text that isn't editable" at bounding box center [1173, 156] width 10 height 10
click at [1330, 163] on label "Includes text that isn't editable" at bounding box center [1255, 157] width 150 height 13
click at [1178, 161] on input "Includes text that isn't editable" at bounding box center [1173, 156] width 10 height 10
checkbox input "false"
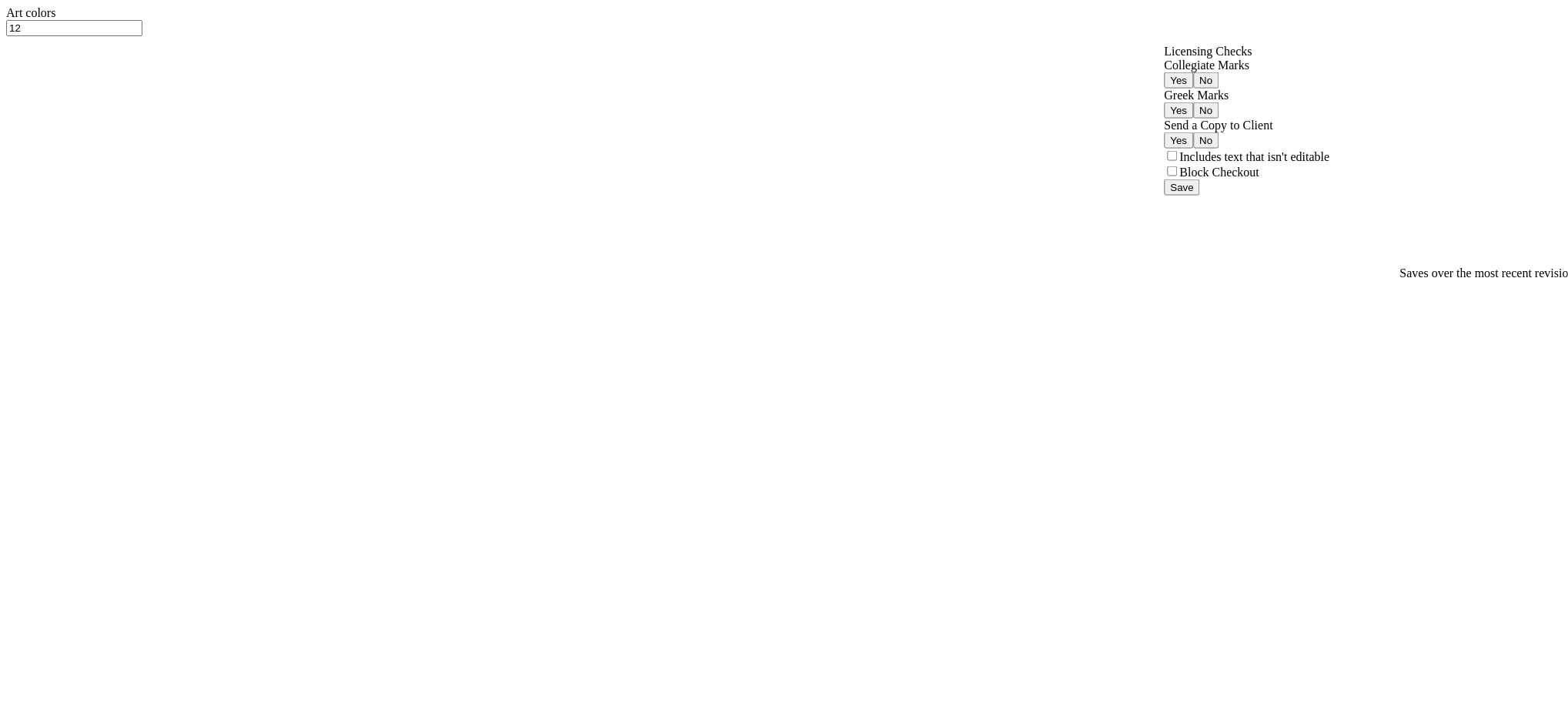
click at [1200, 196] on button "Save" at bounding box center [1182, 188] width 35 height 16
